Goal: Transaction & Acquisition: Purchase product/service

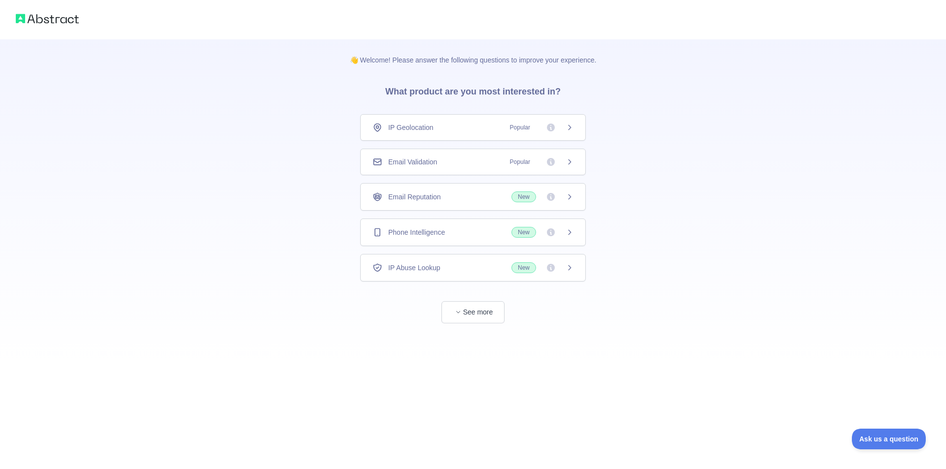
click at [434, 234] on span "Phone Intelligence" at bounding box center [416, 233] width 57 height 10
click at [484, 308] on button "See more" at bounding box center [472, 312] width 63 height 22
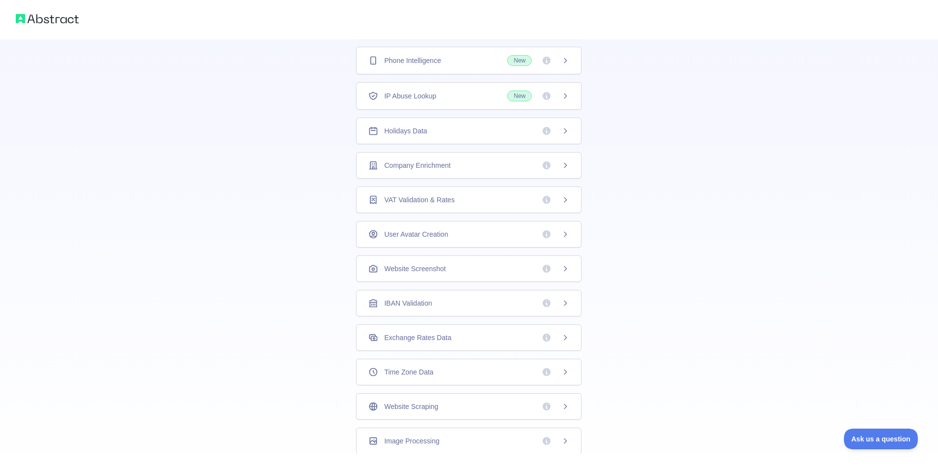
scroll to position [157, 0]
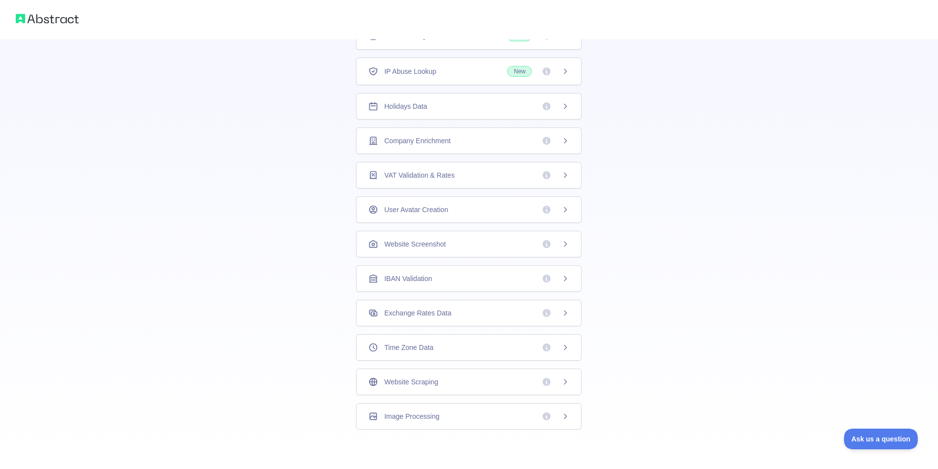
click at [564, 244] on icon at bounding box center [565, 244] width 2 height 4
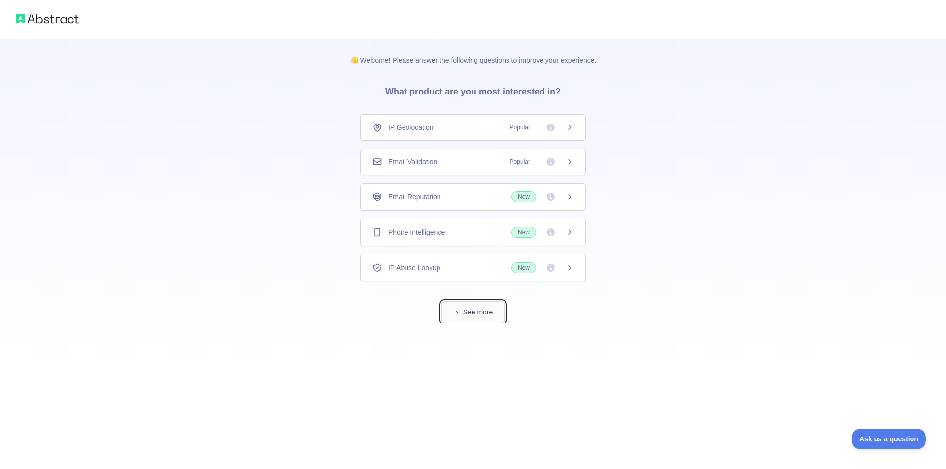
click at [468, 314] on button "See more" at bounding box center [472, 312] width 63 height 22
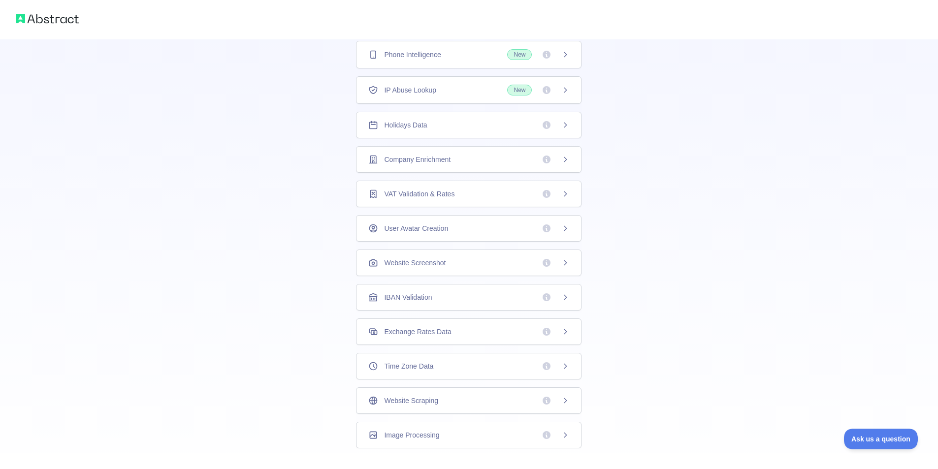
scroll to position [157, 0]
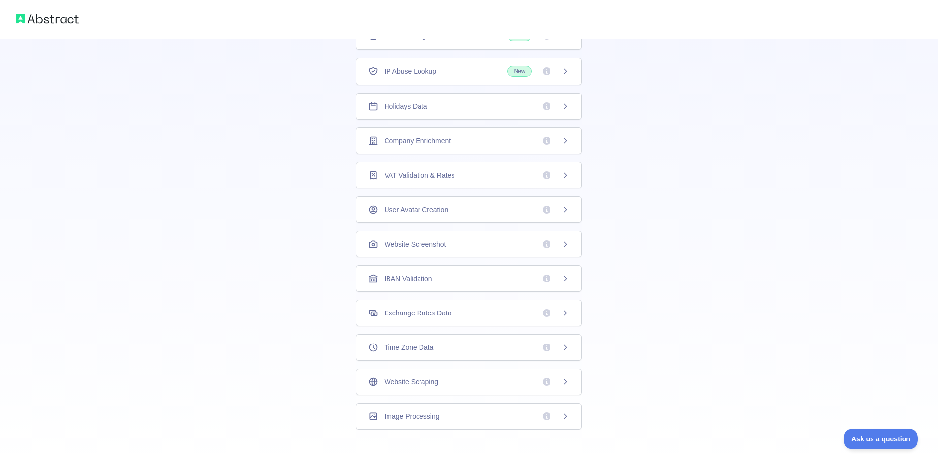
drag, startPoint x: 545, startPoint y: 244, endPoint x: 560, endPoint y: 247, distance: 15.0
drag, startPoint x: 560, startPoint y: 247, endPoint x: 656, endPoint y: 267, distance: 98.2
click at [655, 267] on div "👋 Welcome! Please answer the following questions to improve your experience. Wh…" at bounding box center [469, 156] width 938 height 626
click at [563, 243] on icon at bounding box center [565, 244] width 8 height 8
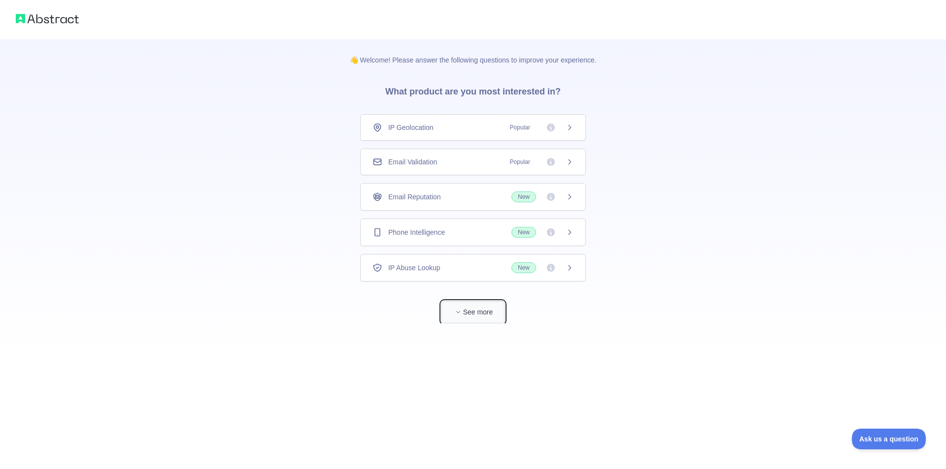
click at [470, 313] on button "See more" at bounding box center [472, 312] width 63 height 22
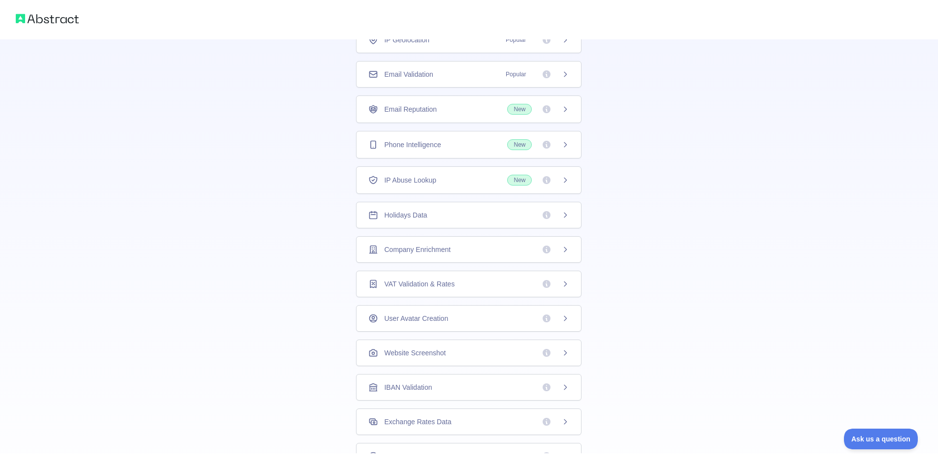
scroll to position [9, 0]
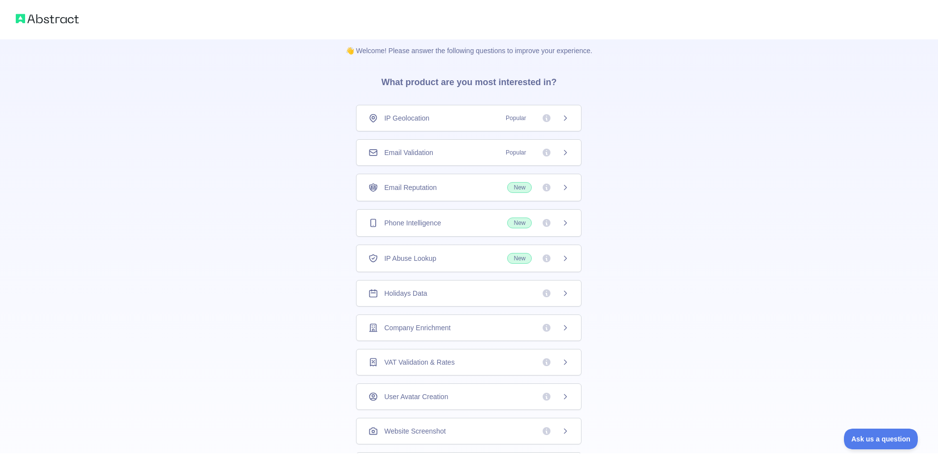
click at [521, 225] on span "New" at bounding box center [519, 223] width 25 height 11
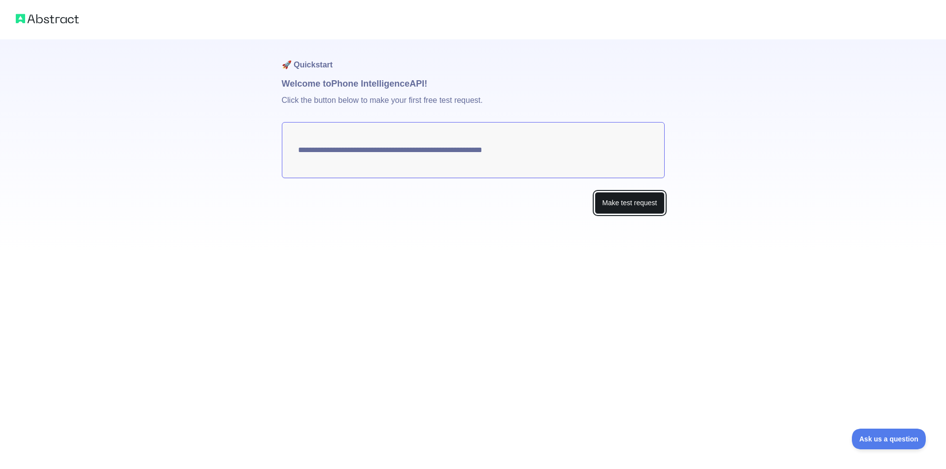
click at [635, 208] on button "Make test request" at bounding box center [628, 203] width 69 height 22
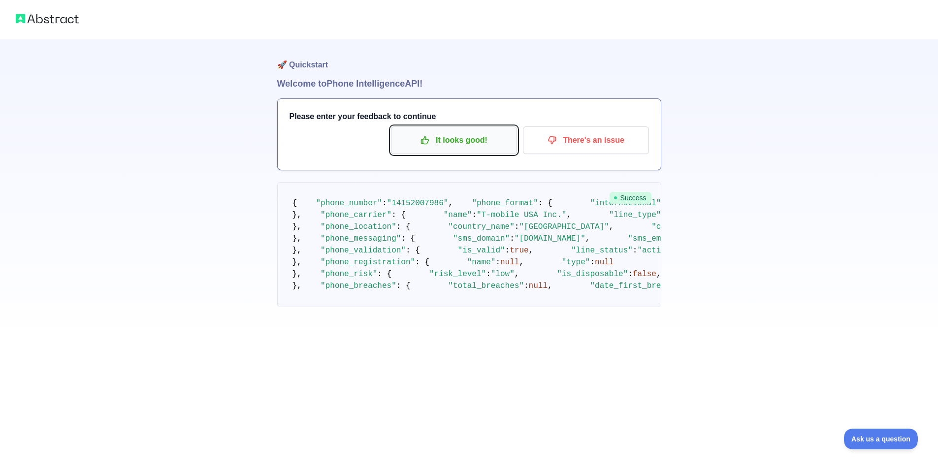
click at [459, 143] on p "It looks good!" at bounding box center [453, 140] width 111 height 17
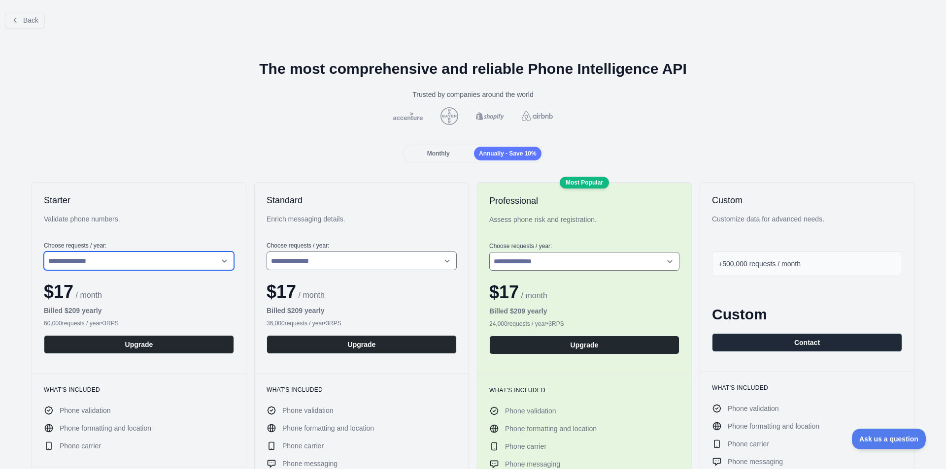
click at [221, 260] on select "**********" at bounding box center [139, 261] width 190 height 19
click at [441, 151] on span "Monthly" at bounding box center [438, 153] width 23 height 7
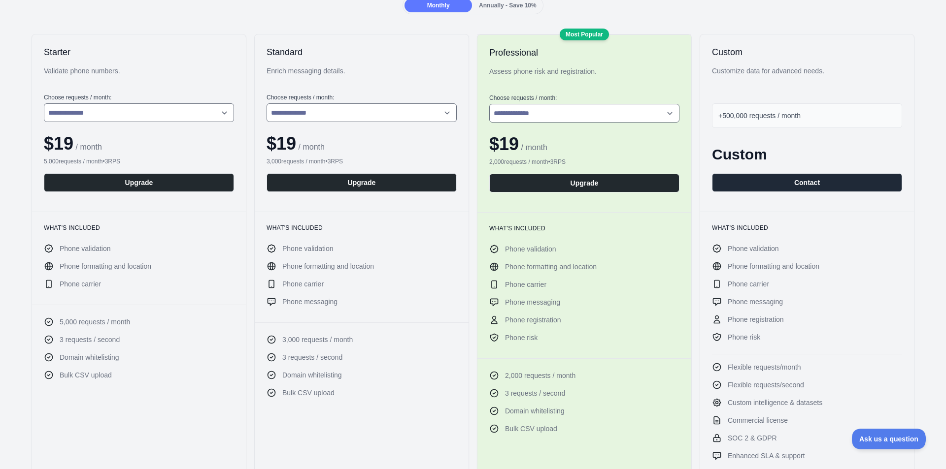
scroll to position [148, 0]
click at [744, 112] on span "+500,000 requests / month" at bounding box center [759, 116] width 82 height 8
click at [803, 118] on div "+500,000 requests / month" at bounding box center [807, 116] width 190 height 25
click at [807, 118] on div "+500,000 requests / month" at bounding box center [807, 116] width 190 height 25
click at [228, 113] on select "**********" at bounding box center [139, 113] width 190 height 19
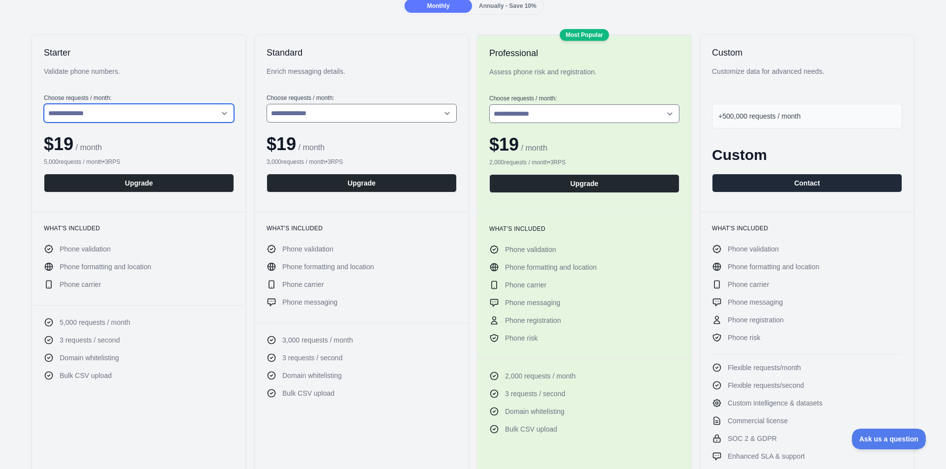
select select "*"
click at [44, 104] on select "**********" at bounding box center [139, 113] width 190 height 19
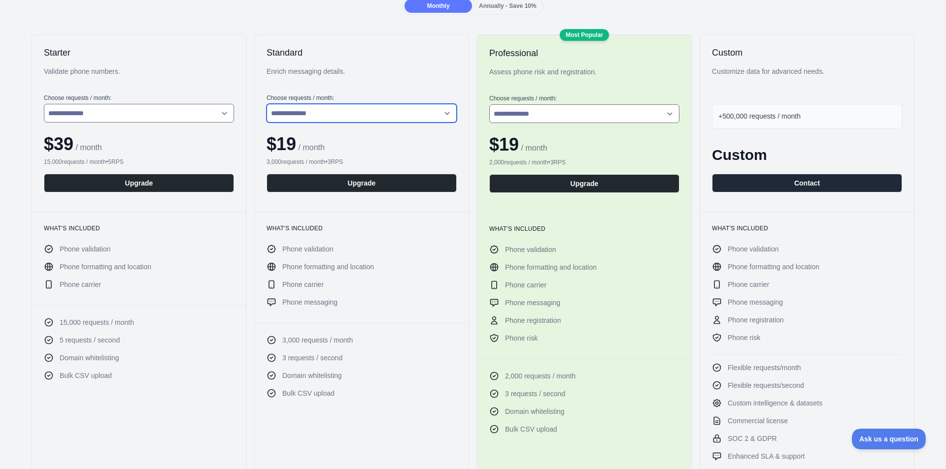
click at [448, 116] on select "**********" at bounding box center [361, 113] width 190 height 19
select select "*"
click at [266, 104] on select "**********" at bounding box center [361, 113] width 190 height 19
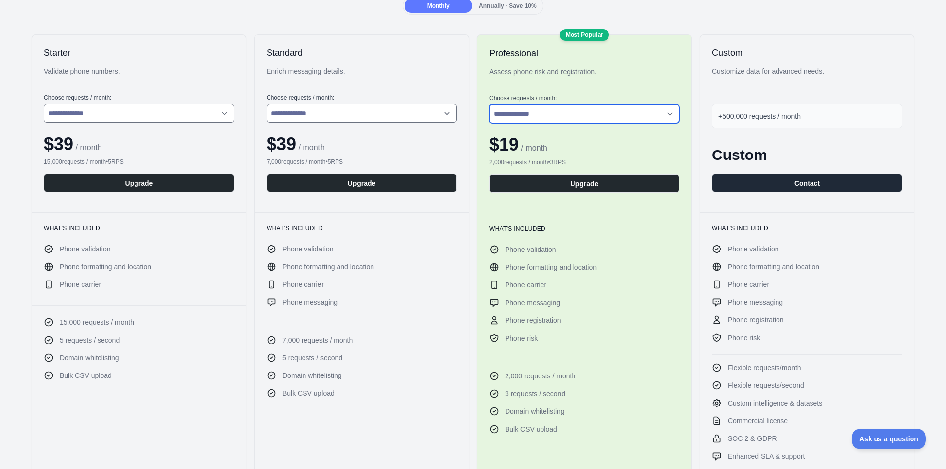
click at [662, 115] on select "**********" at bounding box center [584, 113] width 190 height 19
select select "*"
click at [489, 104] on select "**********" at bounding box center [584, 113] width 190 height 19
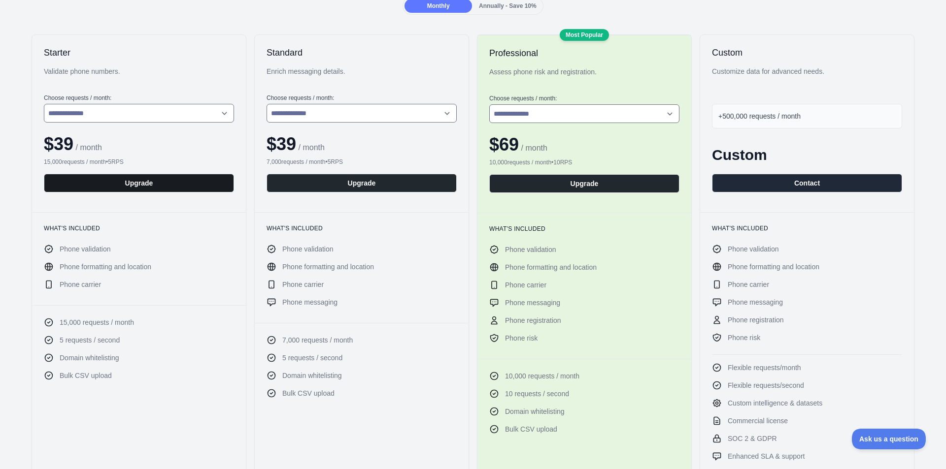
click at [138, 183] on button "Upgrade" at bounding box center [139, 183] width 190 height 19
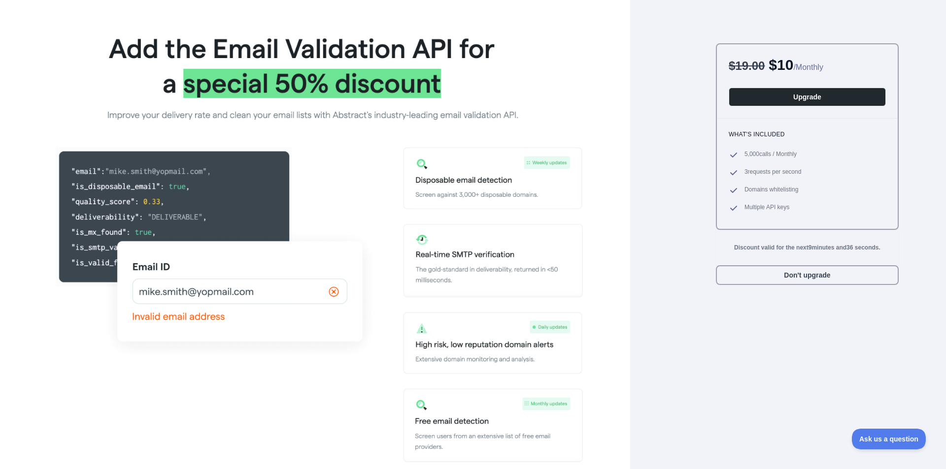
click at [334, 292] on img at bounding box center [314, 244] width 535 height 440
click at [790, 281] on button "Don't upgrade" at bounding box center [807, 275] width 183 height 20
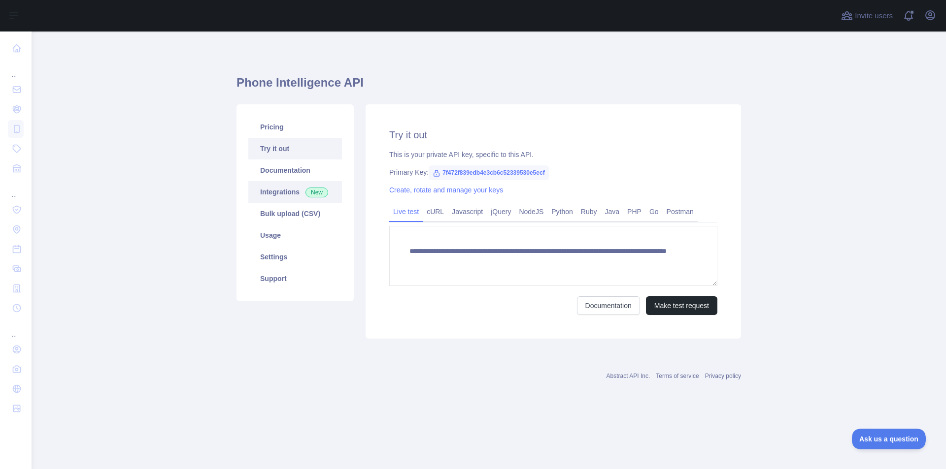
click at [287, 194] on link "Integrations New" at bounding box center [295, 192] width 94 height 22
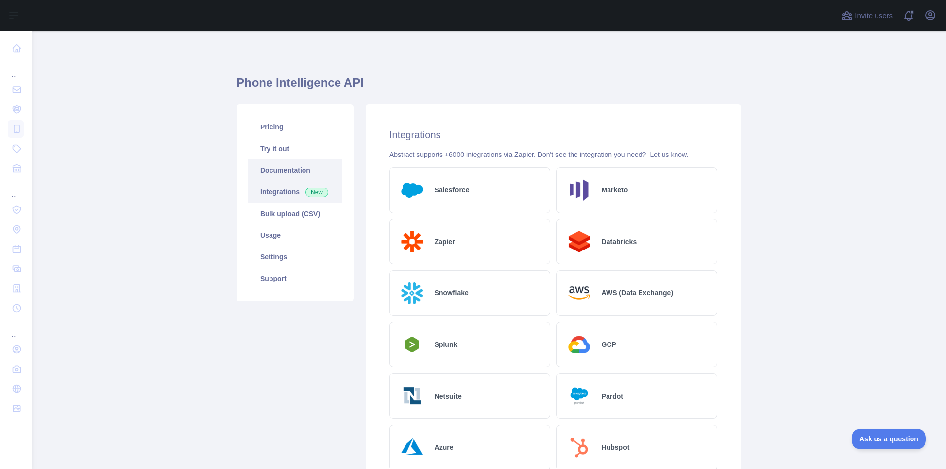
click at [288, 172] on link "Documentation" at bounding box center [295, 171] width 94 height 22
click at [275, 122] on link "Pricing" at bounding box center [295, 127] width 94 height 22
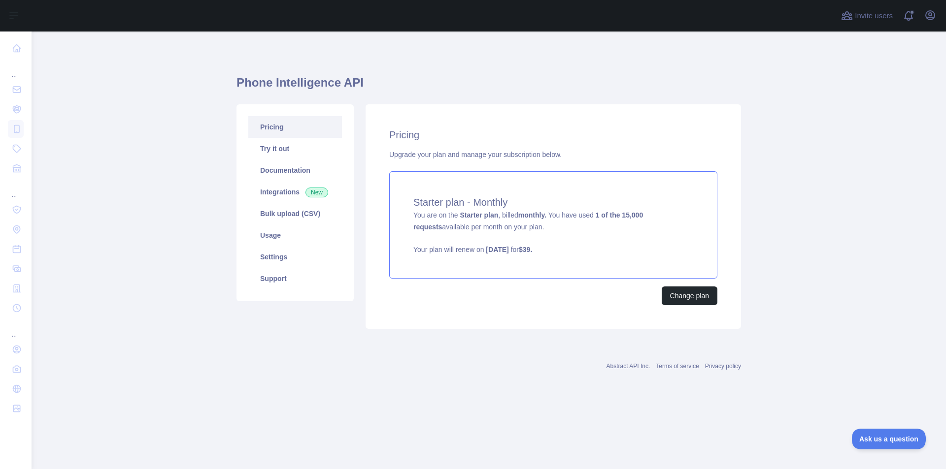
click at [495, 217] on strong "Starter plan" at bounding box center [478, 215] width 38 height 8
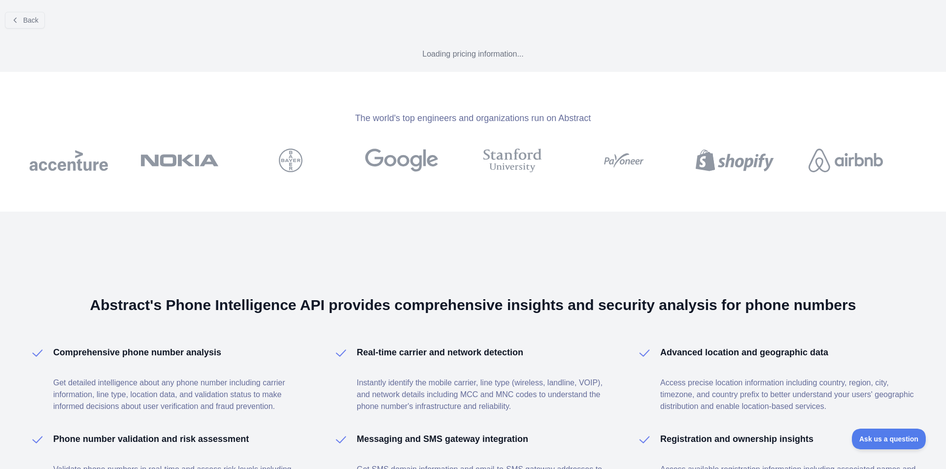
select select "*"
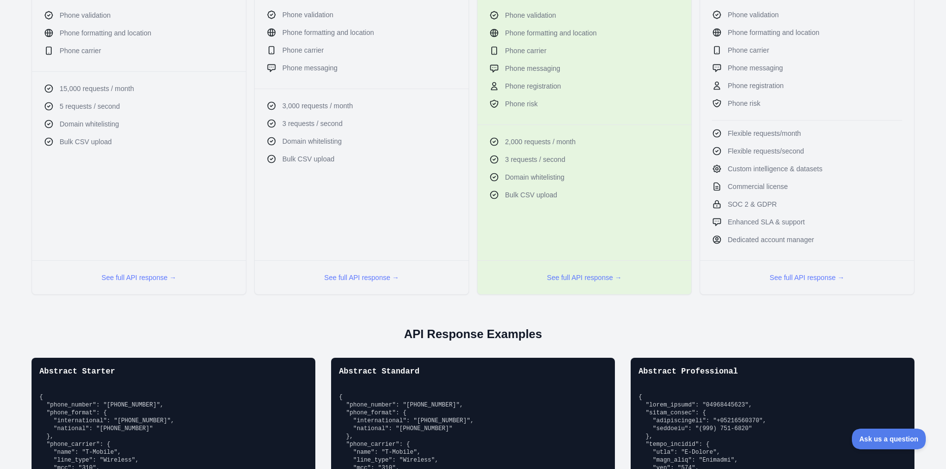
scroll to position [403, 0]
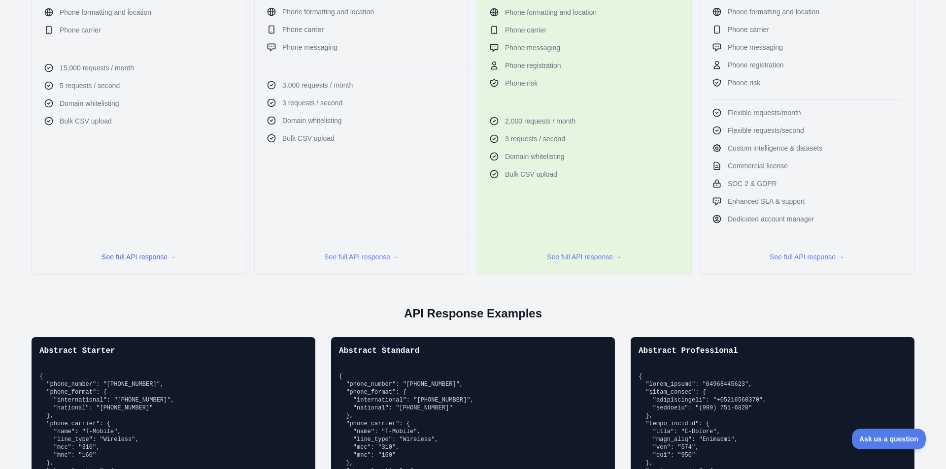
click at [136, 257] on button "See full API response →" at bounding box center [138, 257] width 75 height 10
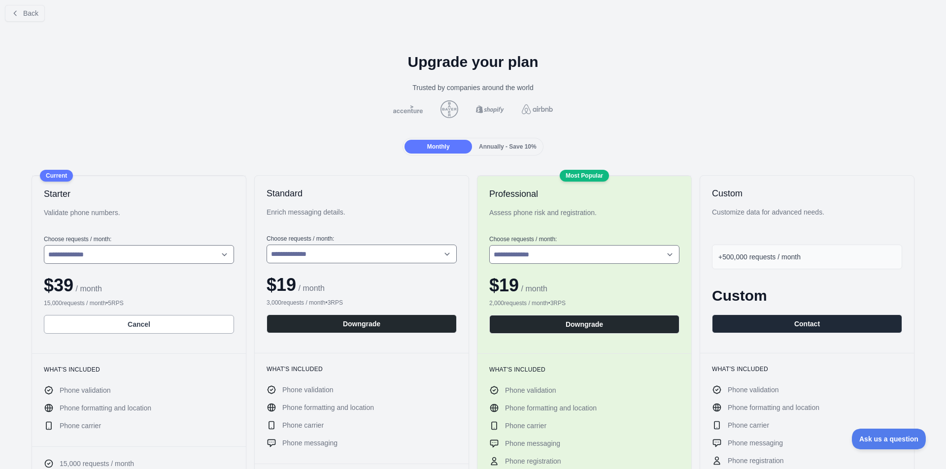
scroll to position [0, 0]
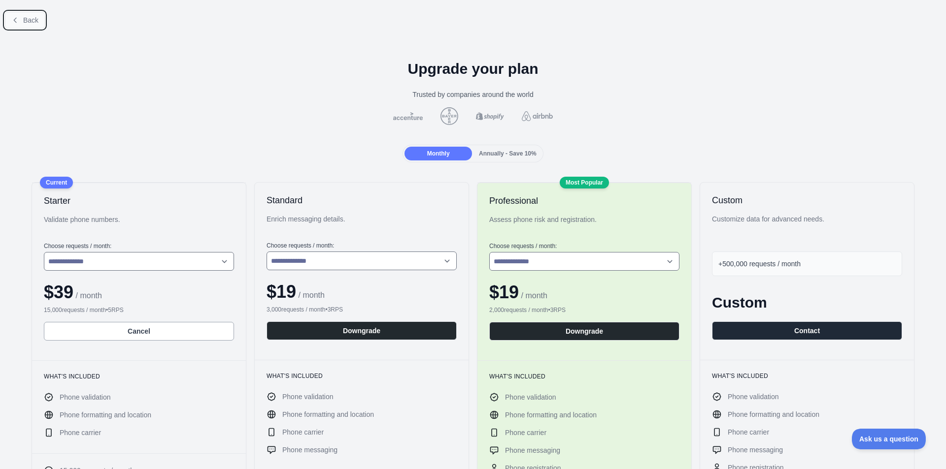
click at [21, 19] on button "Back" at bounding box center [25, 20] width 40 height 17
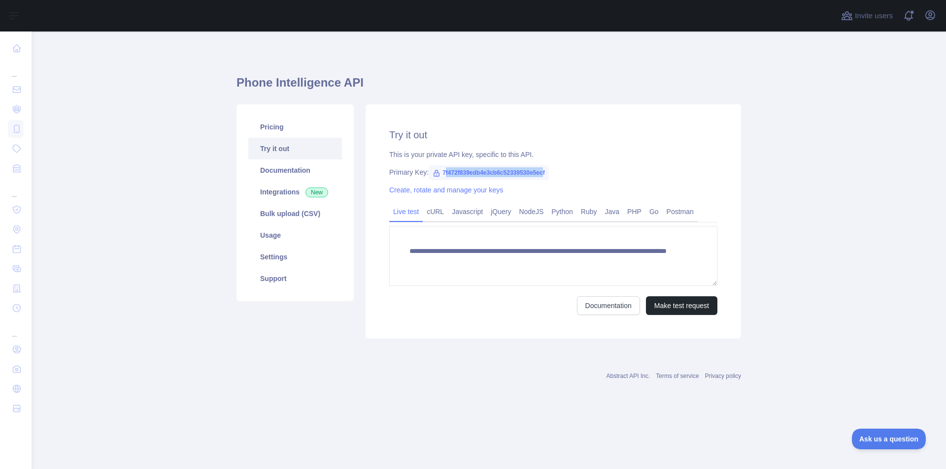
drag, startPoint x: 543, startPoint y: 172, endPoint x: 444, endPoint y: 166, distance: 99.2
click at [444, 166] on span "7f472f839edb4e3cb6c52339530e5ecf" at bounding box center [488, 172] width 120 height 15
click at [626, 161] on div "**********" at bounding box center [552, 221] width 375 height 234
drag, startPoint x: 544, startPoint y: 172, endPoint x: 440, endPoint y: 167, distance: 103.5
click at [440, 167] on span "7f472f839edb4e3cb6c52339530e5ecf" at bounding box center [488, 172] width 120 height 15
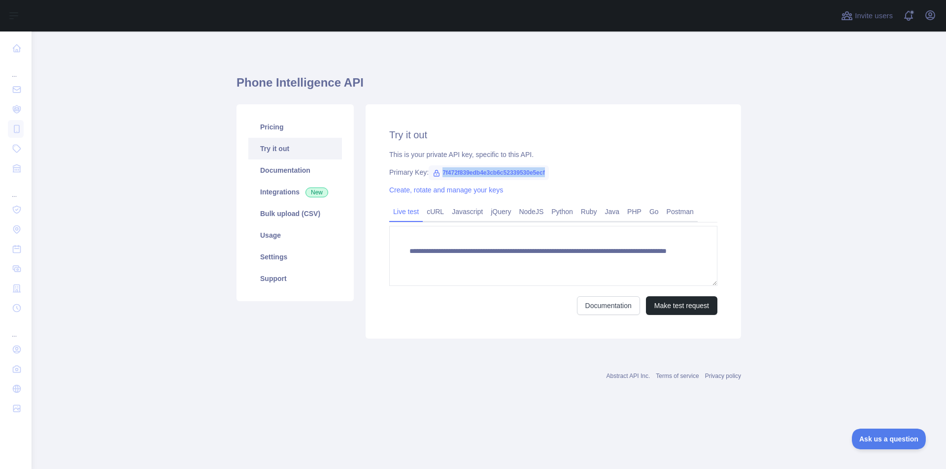
copy span "7f472f839edb4e3cb6c52339530e5ecf"
